Goal: Task Accomplishment & Management: Use online tool/utility

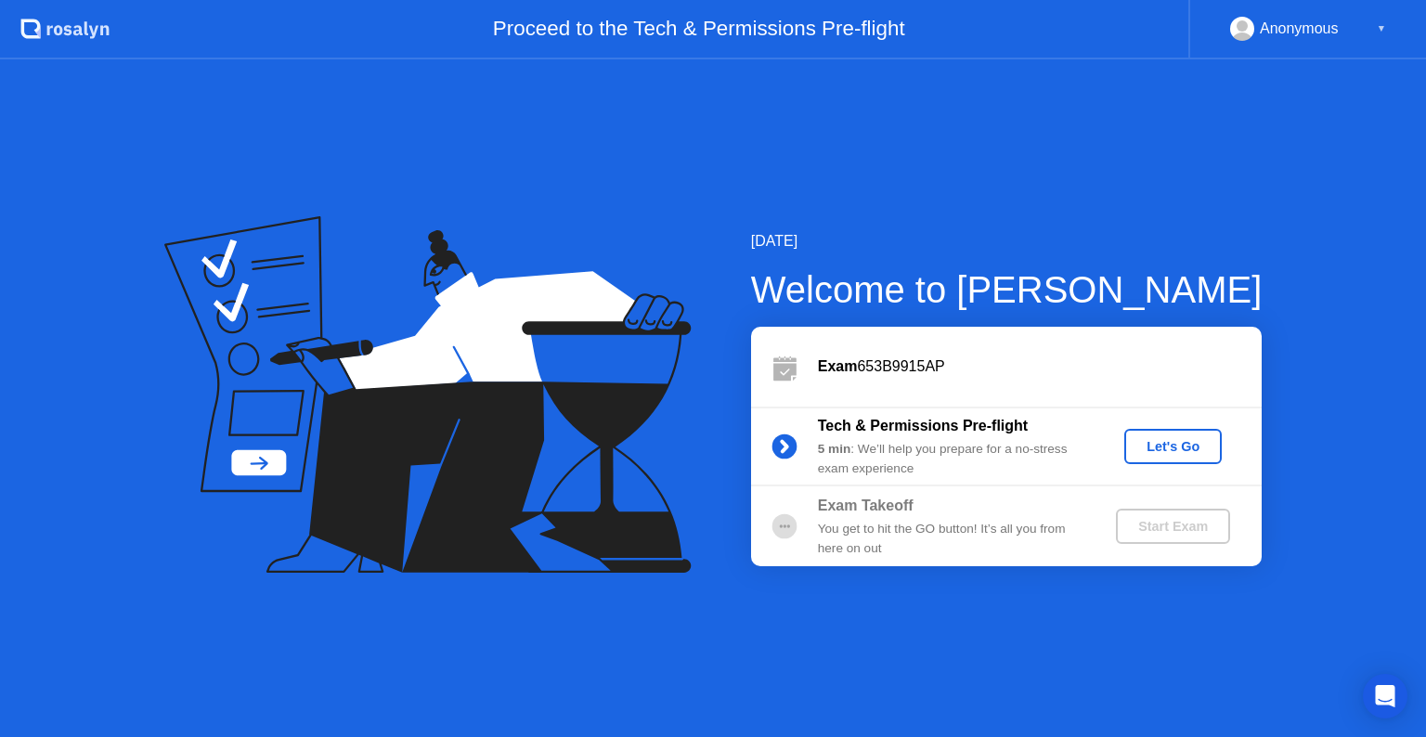
click at [1170, 442] on div "Let's Go" at bounding box center [1173, 446] width 83 height 15
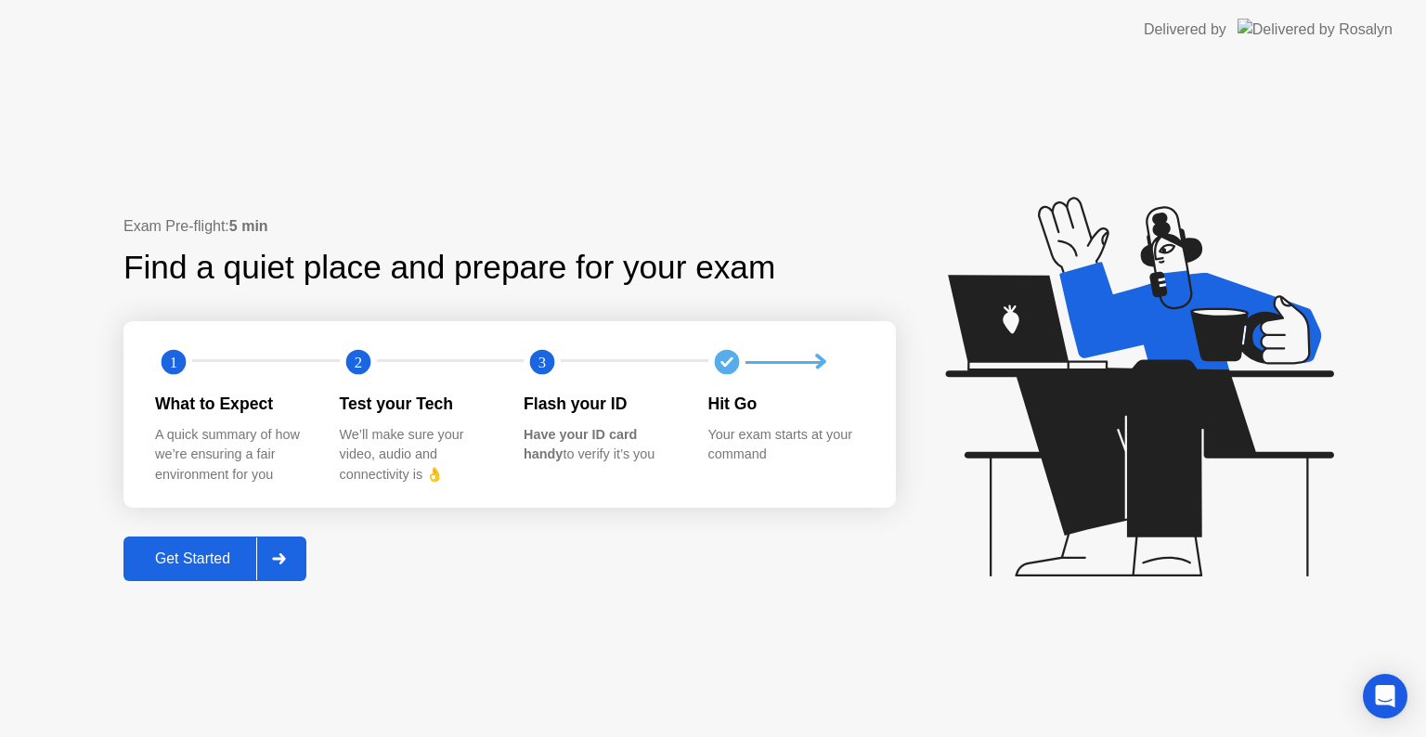
click at [180, 562] on div "Get Started" at bounding box center [192, 559] width 127 height 17
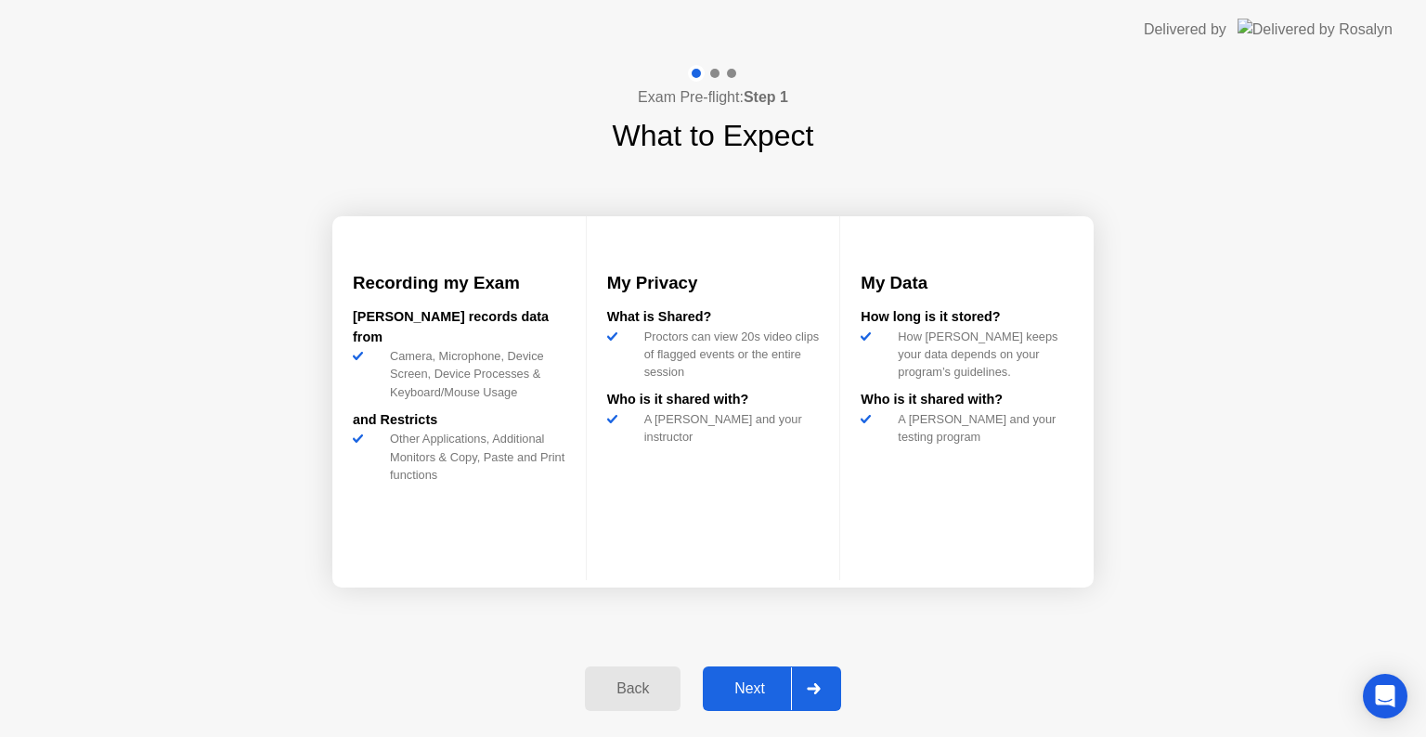
click at [760, 682] on div "Next" at bounding box center [749, 689] width 83 height 17
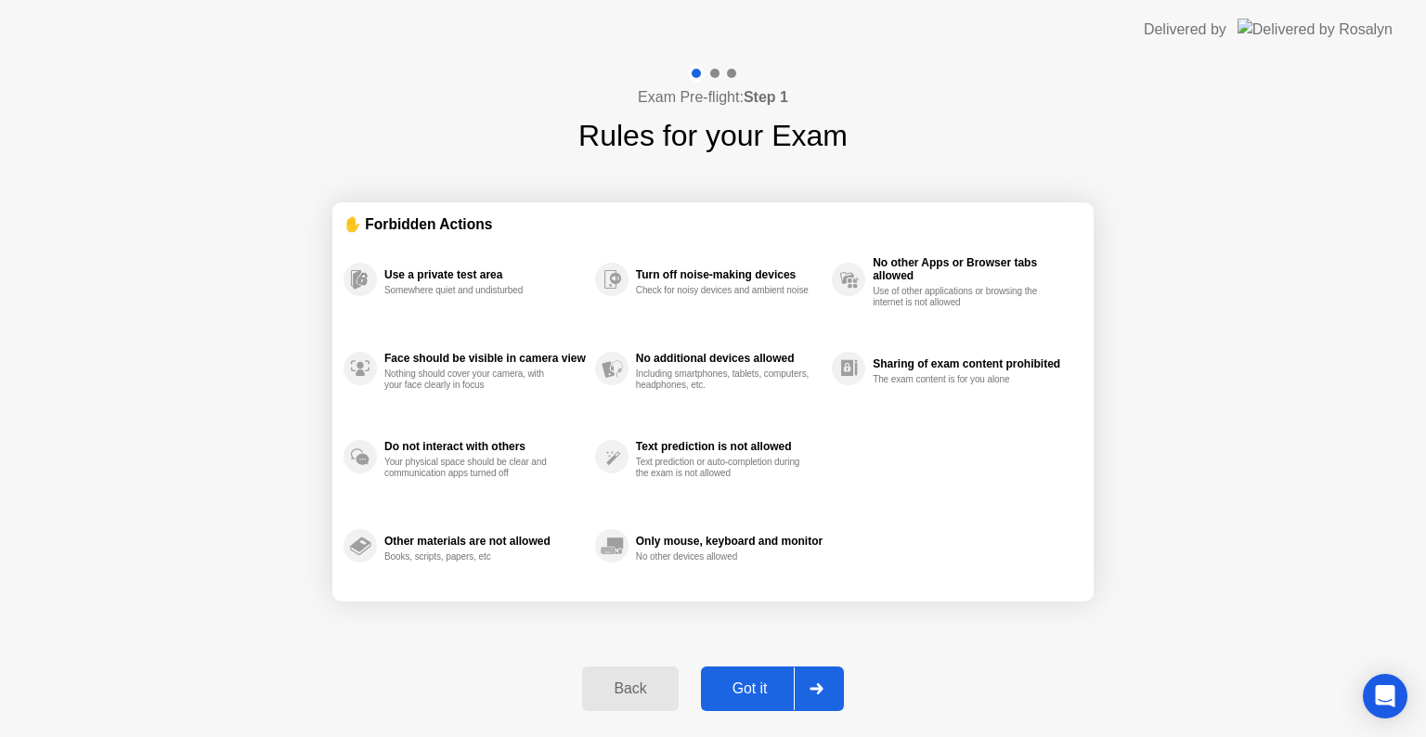
click at [739, 689] on div "Got it" at bounding box center [750, 689] width 87 height 17
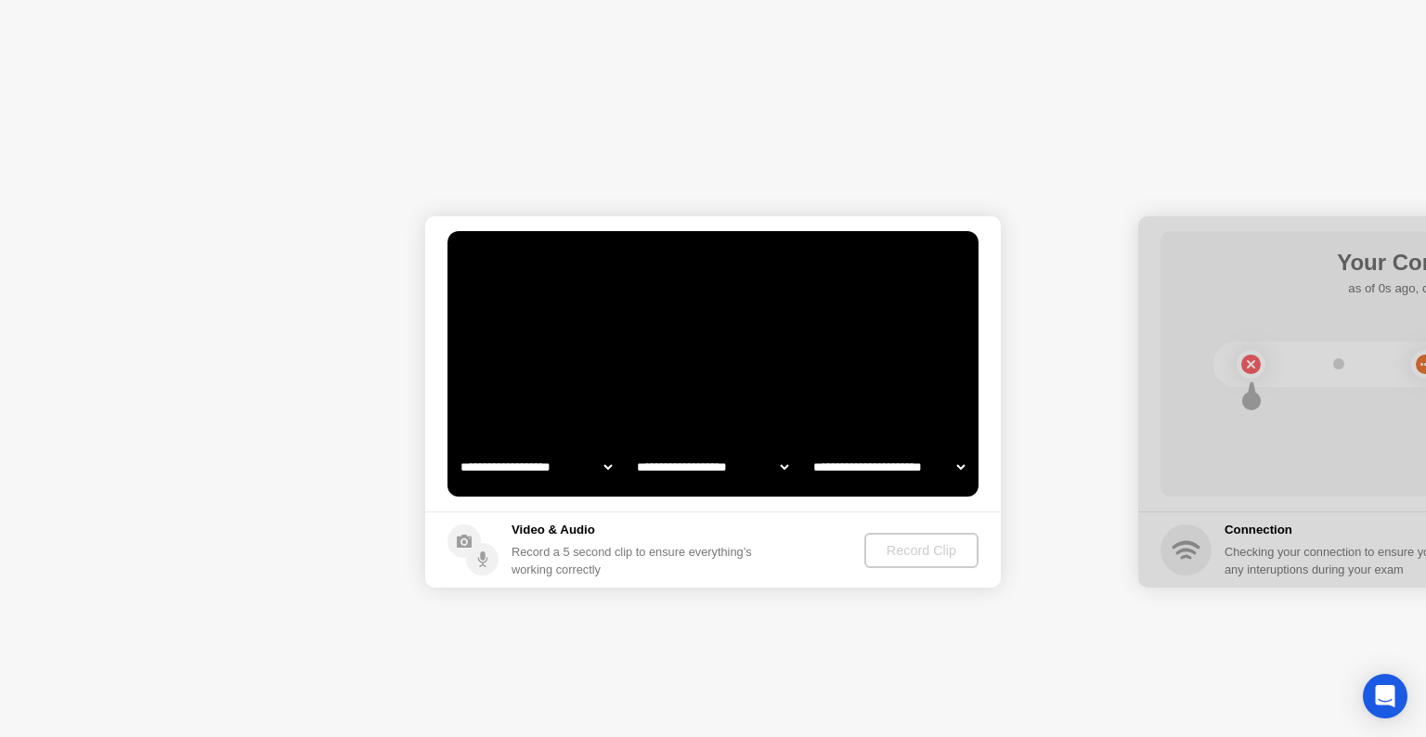
select select "**********"
select select "*******"
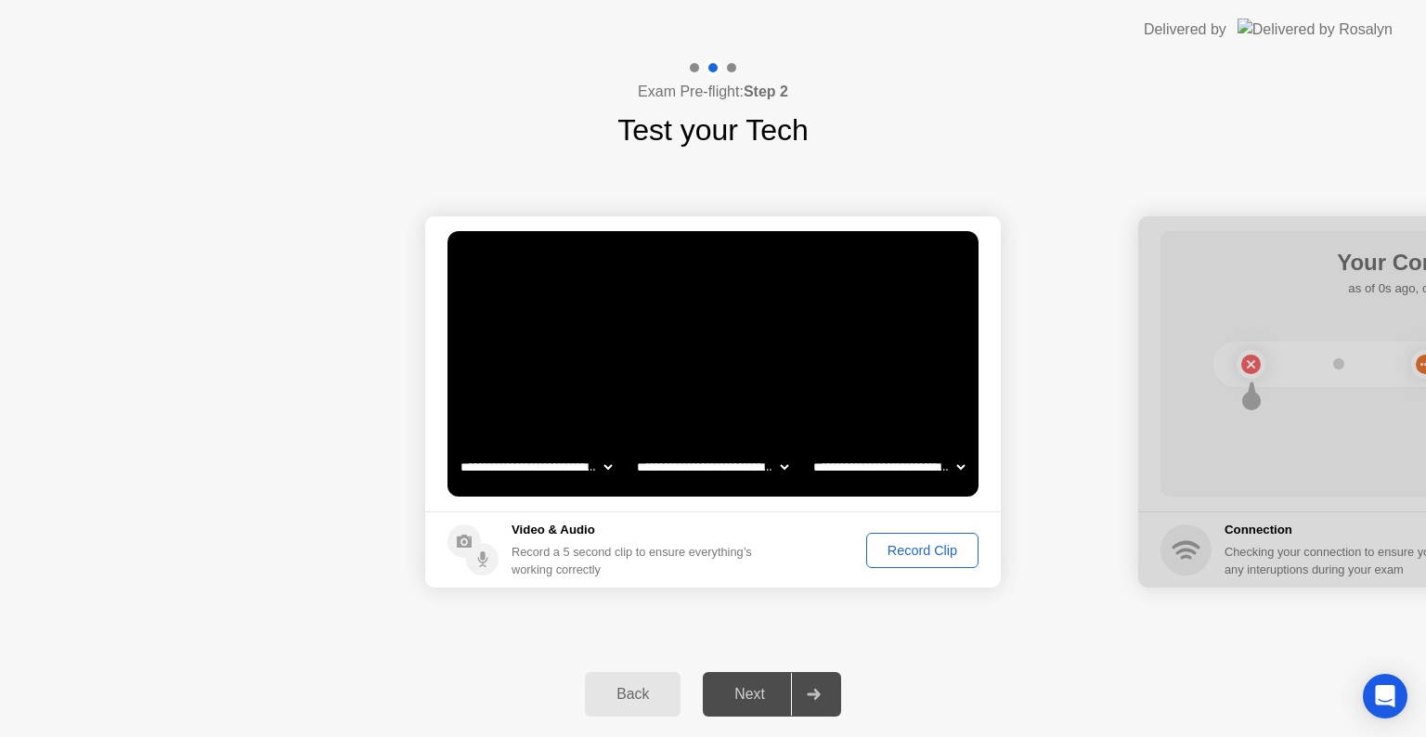
click at [916, 555] on div "Record Clip" at bounding box center [922, 550] width 99 height 15
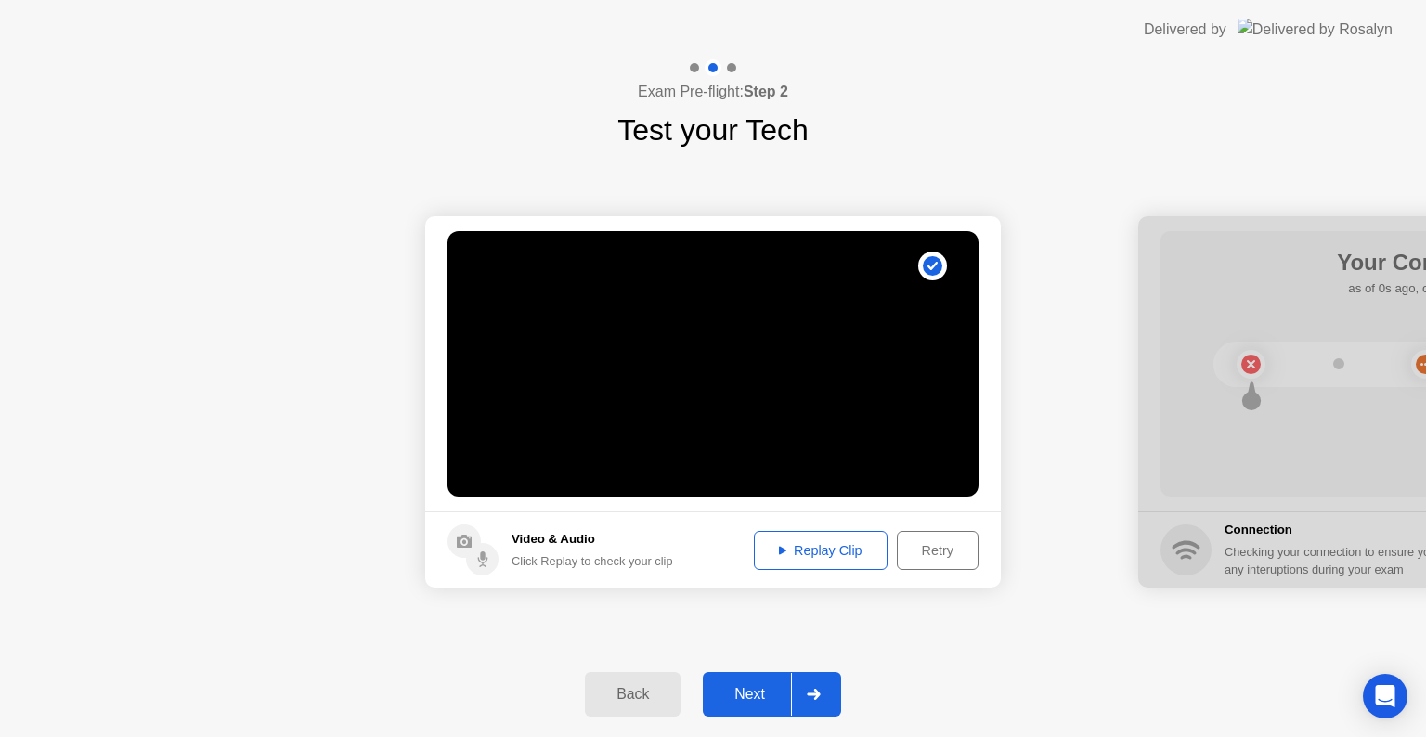
click at [787, 543] on div "Replay Clip" at bounding box center [820, 550] width 121 height 15
click at [724, 692] on div "Next" at bounding box center [749, 694] width 83 height 17
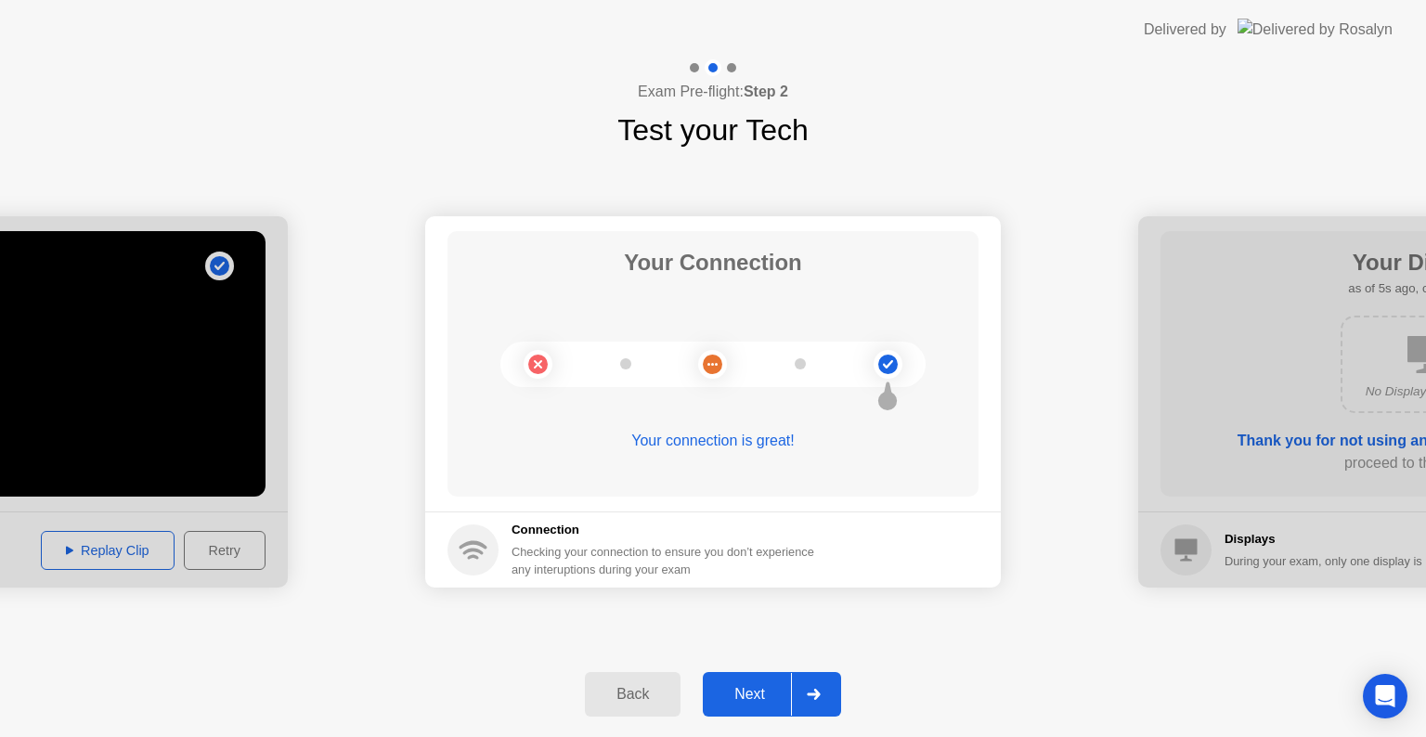
click at [766, 692] on div "Next" at bounding box center [749, 694] width 83 height 17
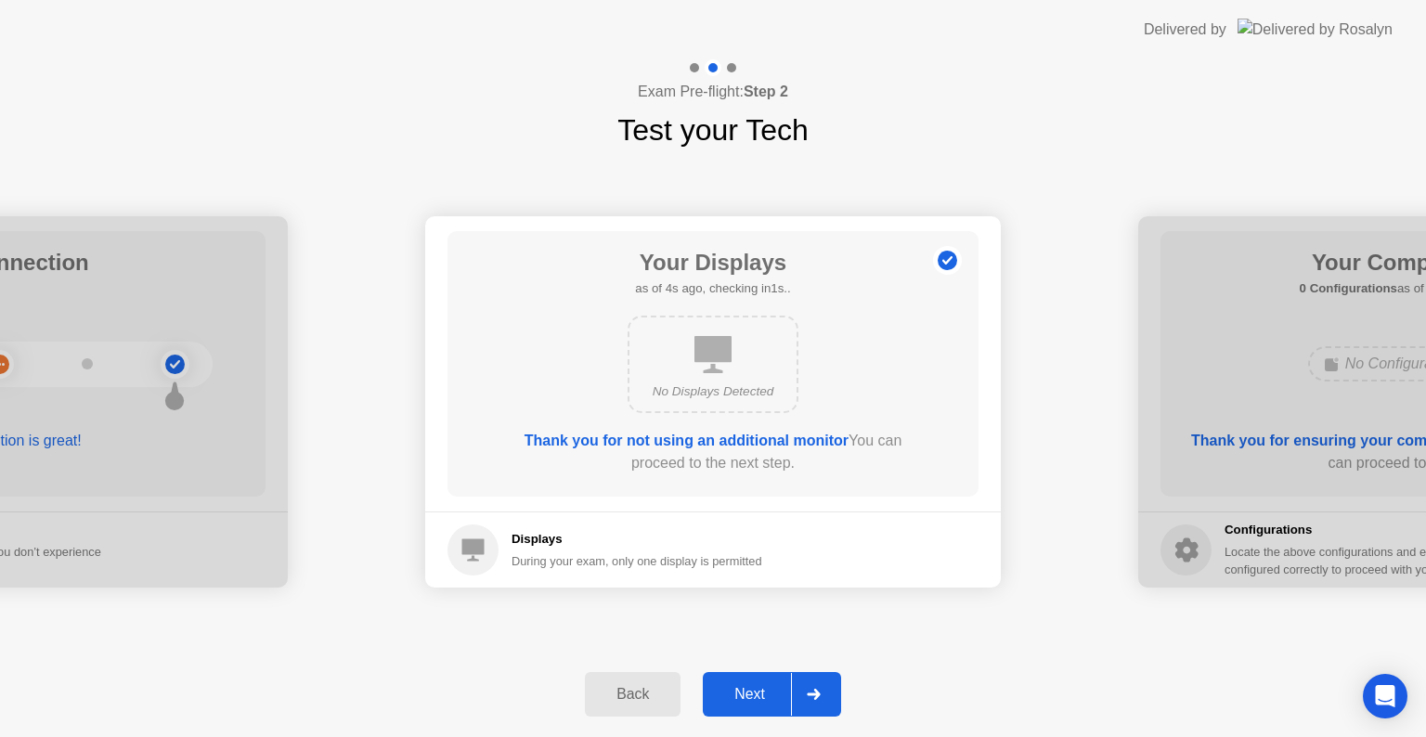
click at [750, 693] on div "Next" at bounding box center [749, 694] width 83 height 17
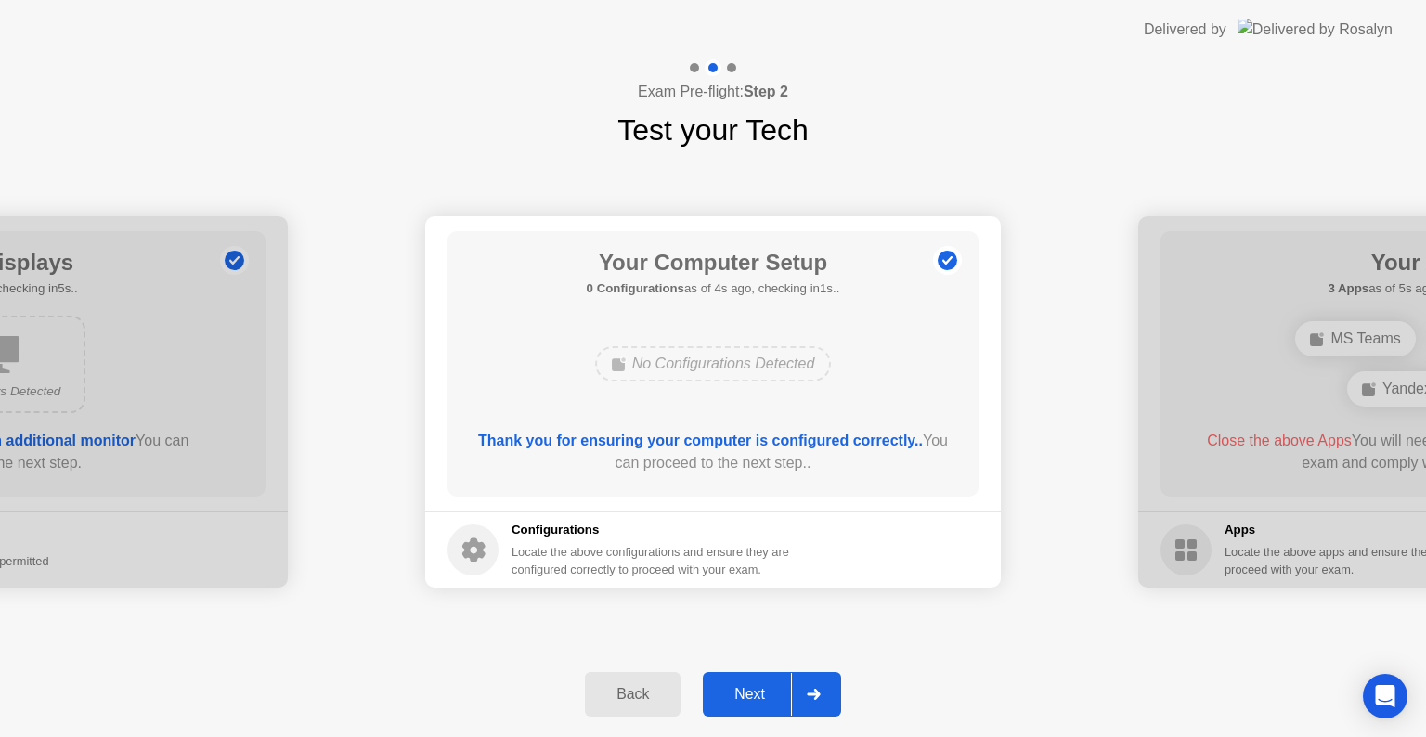
click at [741, 691] on div "Next" at bounding box center [749, 694] width 83 height 17
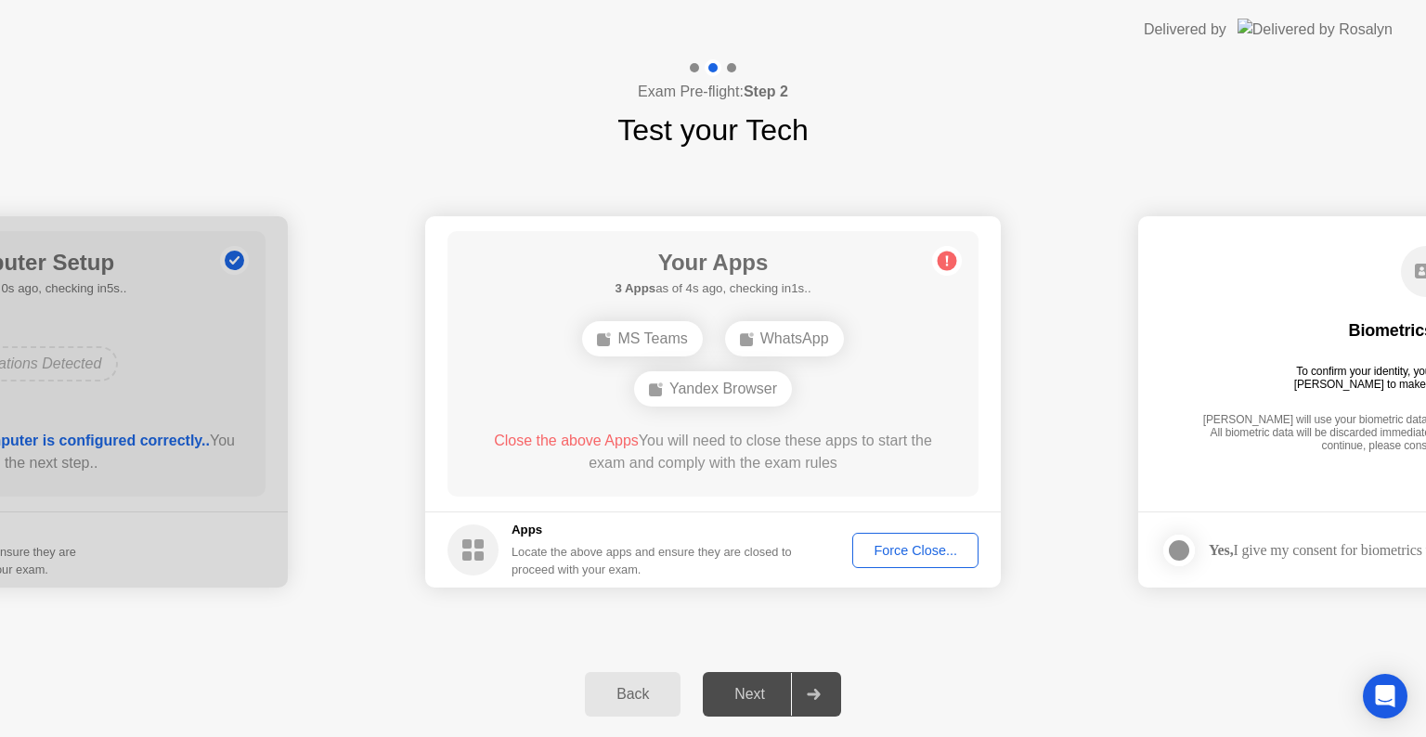
click at [739, 695] on div "Next" at bounding box center [749, 694] width 83 height 17
